Goal: Information Seeking & Learning: Learn about a topic

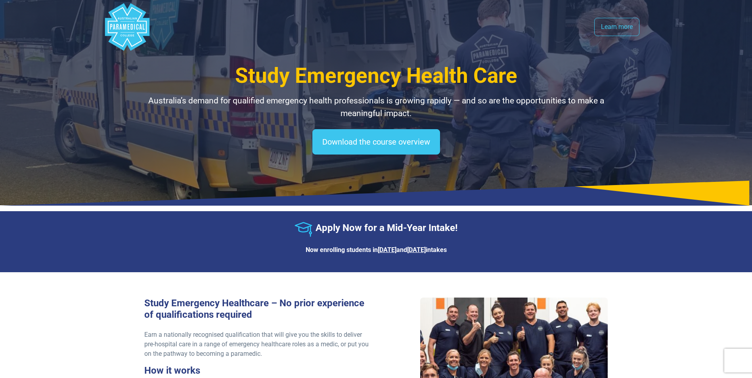
select select "**********"
click at [128, 27] on polygon "Australian Paramedical College" at bounding box center [128, 27] width 2 height 6
click at [615, 27] on link "Learn more" at bounding box center [616, 27] width 45 height 18
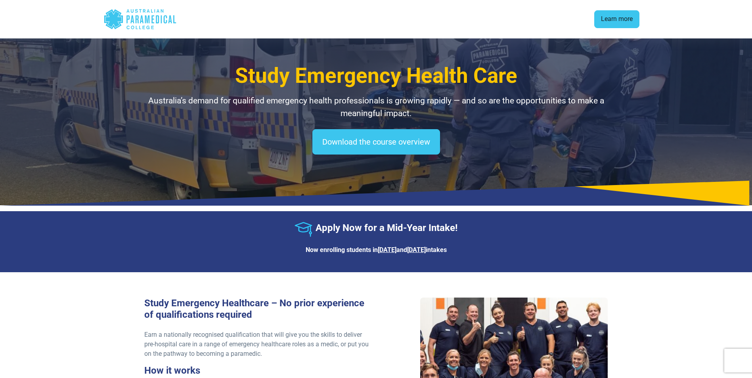
scroll to position [692, 0]
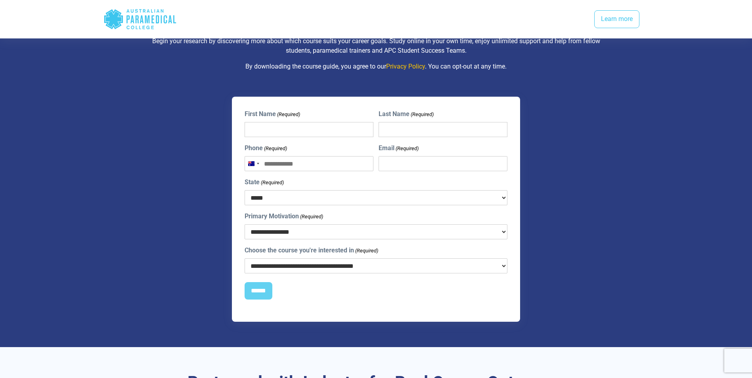
click at [145, 23] on icon "Australian Paramedical College" at bounding box center [147, 19] width 5 height 8
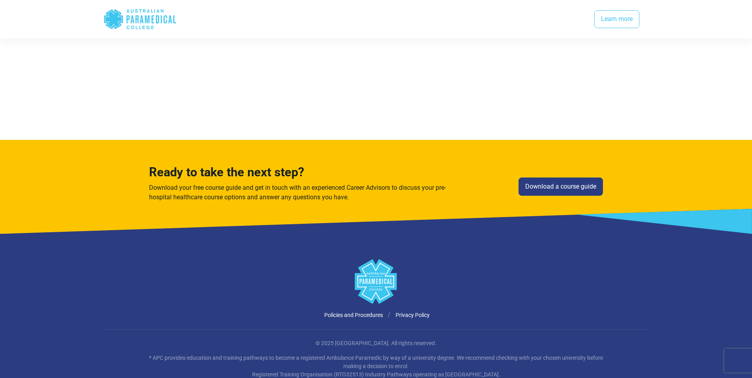
scroll to position [1628, 0]
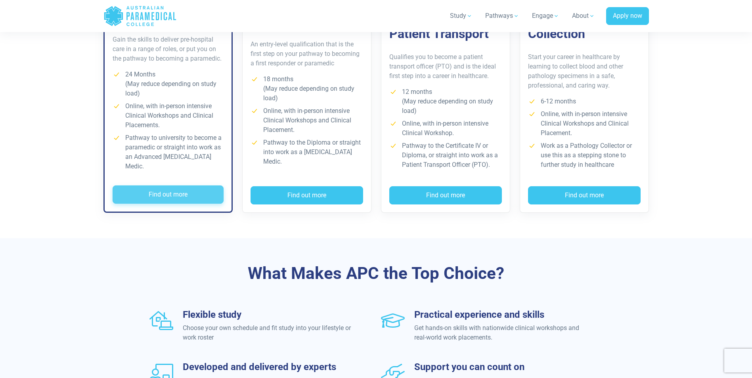
scroll to position [555, 0]
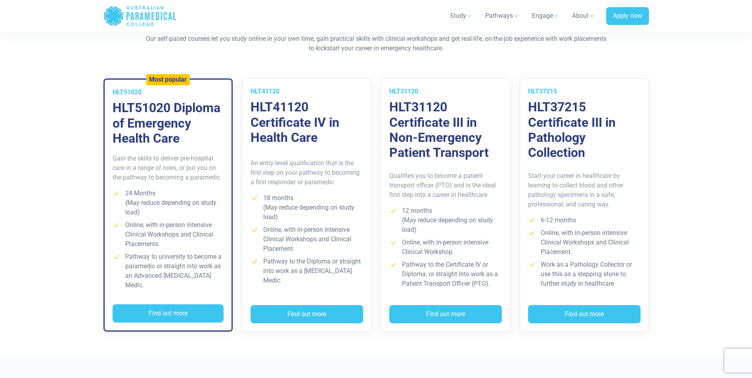
click at [172, 258] on li "Pathway to university to become a paramedic or straight into work as an Advance…" at bounding box center [168, 271] width 111 height 38
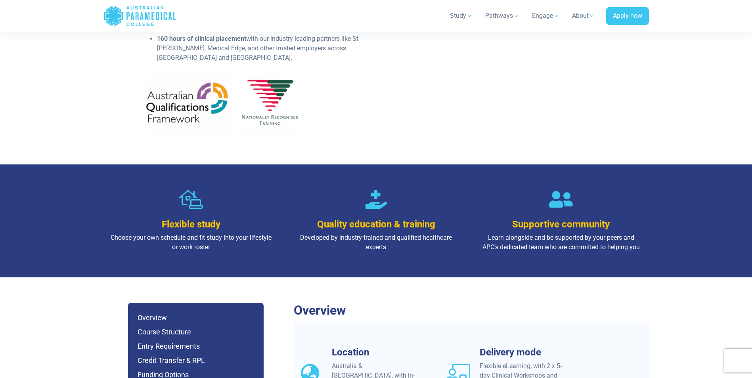
scroll to position [555, 0]
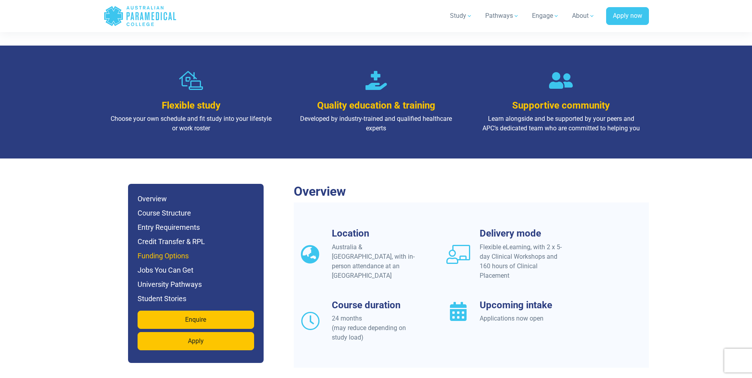
click at [173, 250] on h6 "Funding Options" at bounding box center [196, 255] width 117 height 11
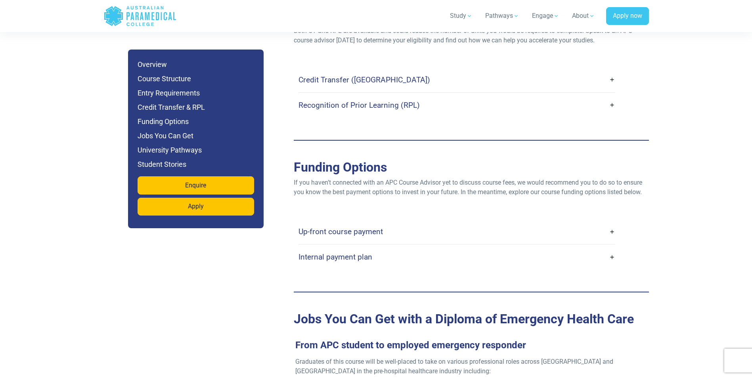
scroll to position [2443, 0]
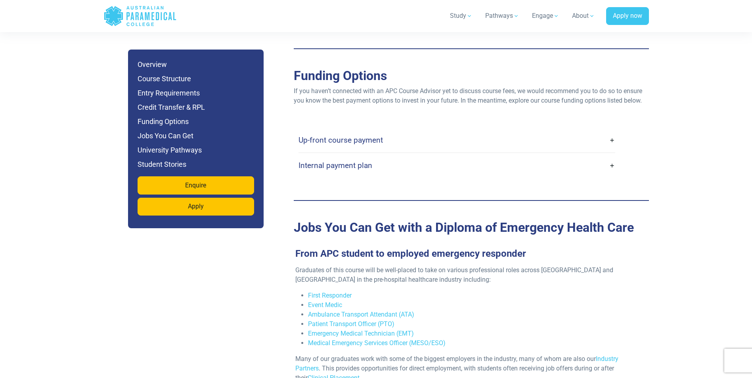
click at [392, 156] on link "Internal payment plan" at bounding box center [456, 165] width 317 height 19
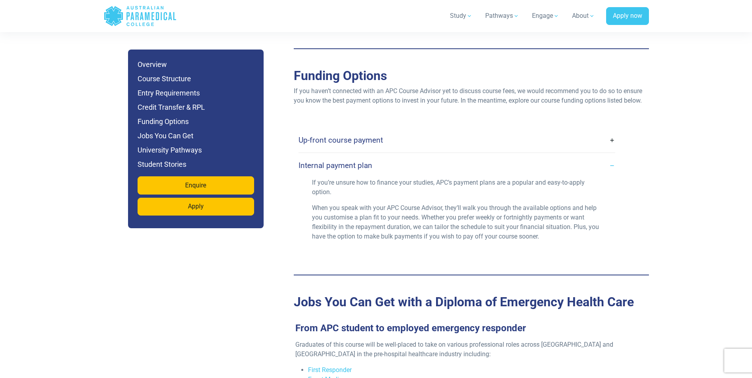
click at [388, 131] on link "Up-front course payment" at bounding box center [456, 140] width 317 height 19
